Goal: Communication & Community: Ask a question

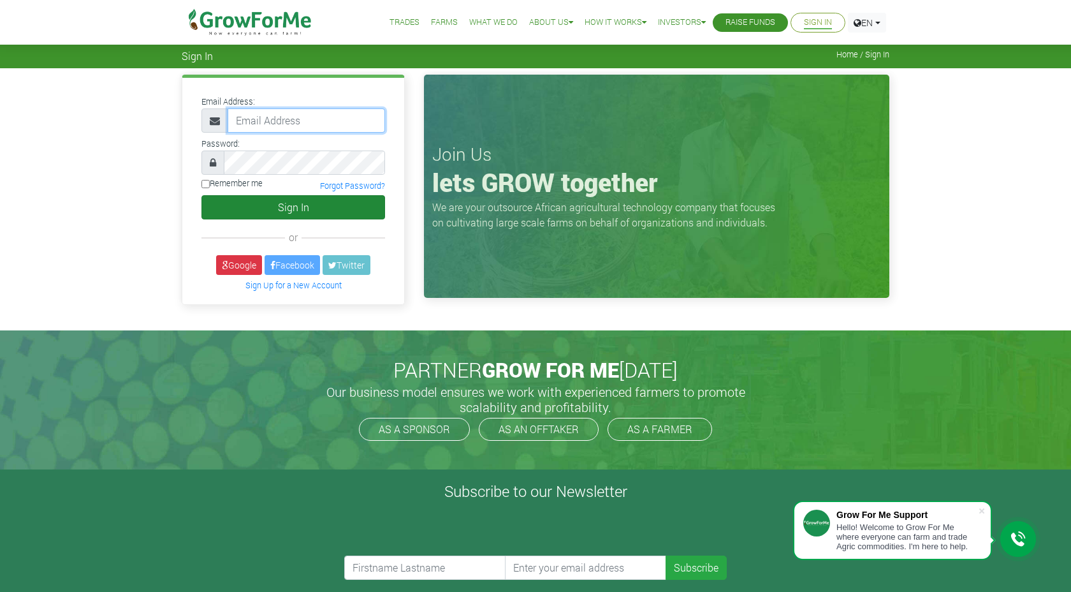
type input "[EMAIL_ADDRESS][DOMAIN_NAME]"
click at [290, 209] on button "Sign In" at bounding box center [294, 207] width 184 height 24
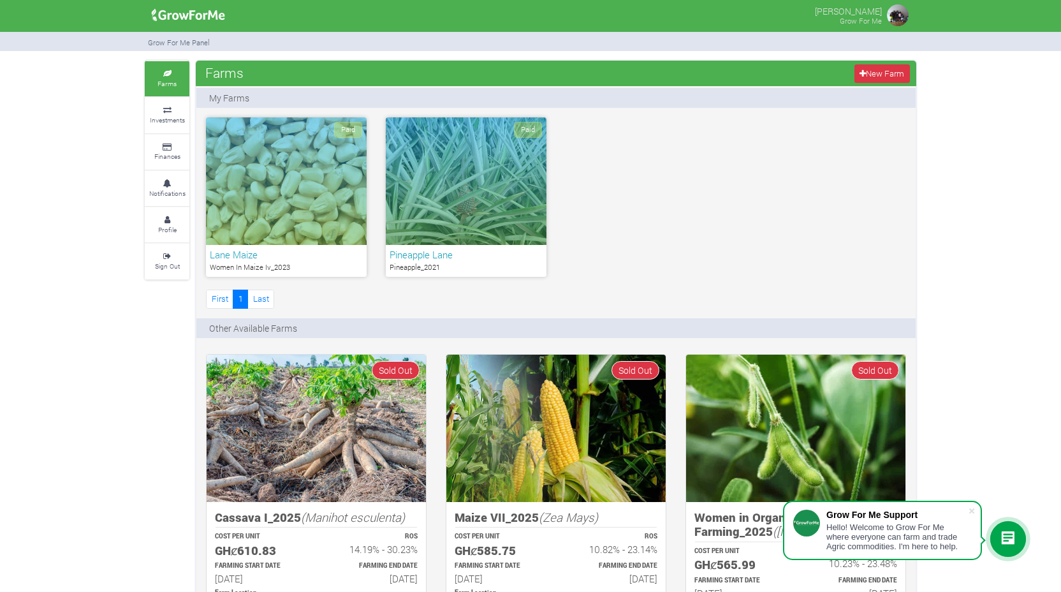
click at [1006, 534] on icon at bounding box center [1007, 538] width 15 height 15
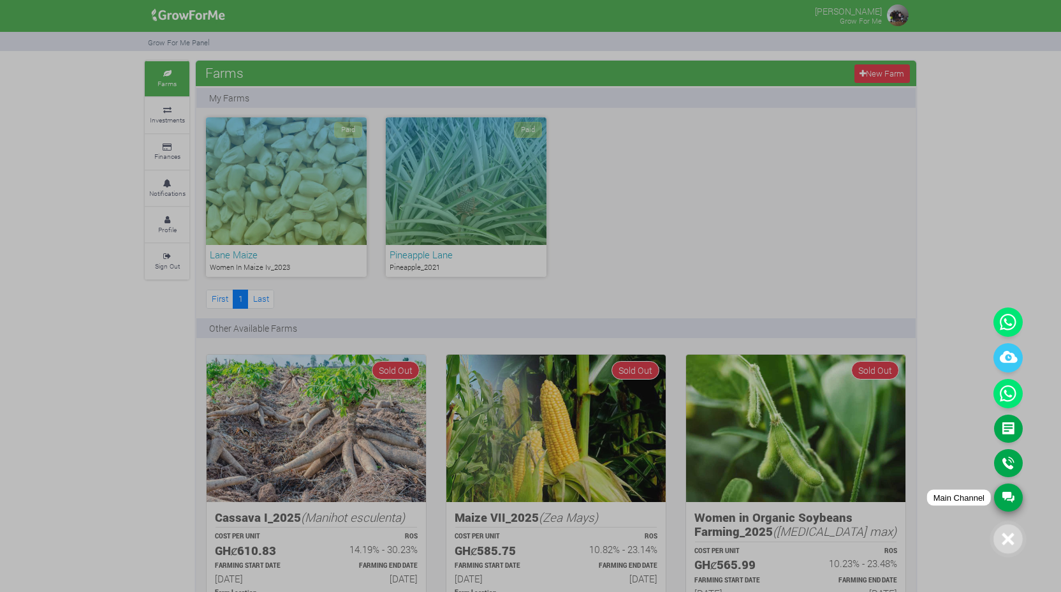
click at [1015, 497] on link "Main Channel" at bounding box center [1008, 497] width 29 height 28
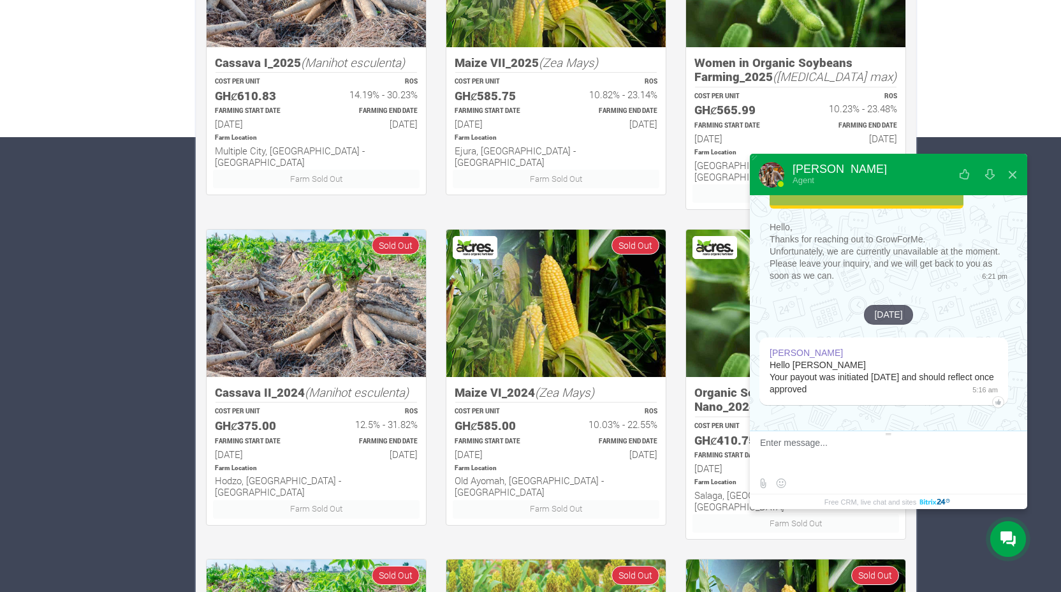
scroll to position [473, 0]
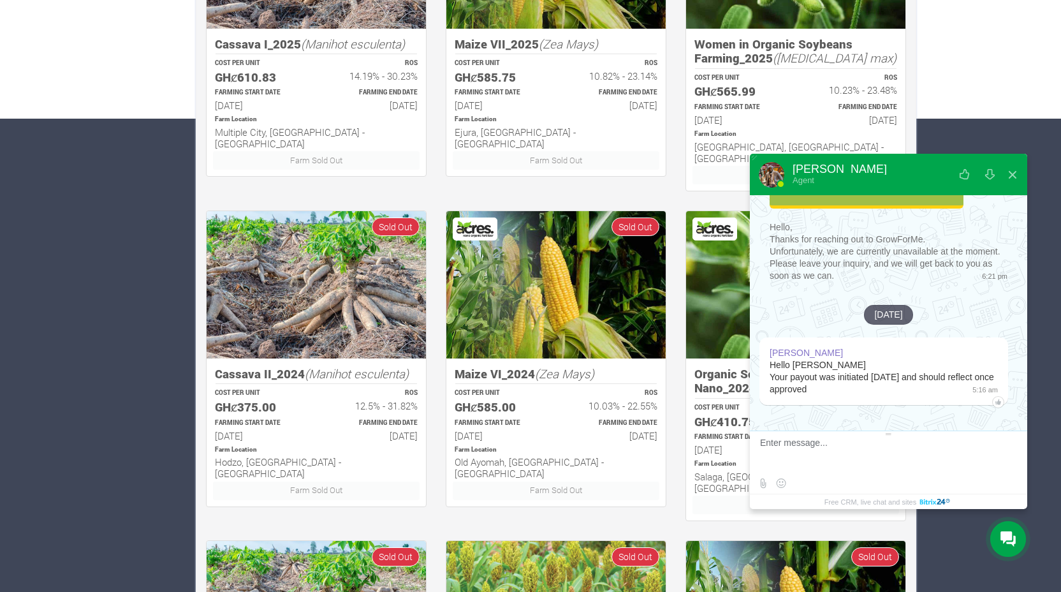
click at [825, 453] on textarea at bounding box center [887, 454] width 254 height 34
type textarea "Hi! Checking to see if the payment has been re-initiated"
click at [1007, 446] on button at bounding box center [1006, 447] width 21 height 21
